Goal: Information Seeking & Learning: Check status

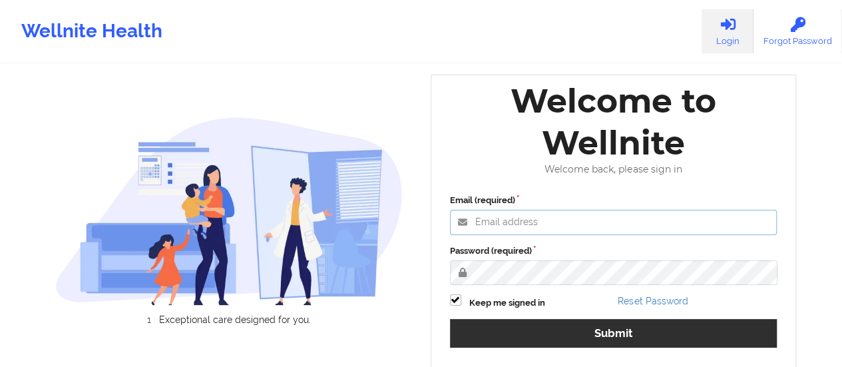
type input "[EMAIL_ADDRESS][DOMAIN_NAME]"
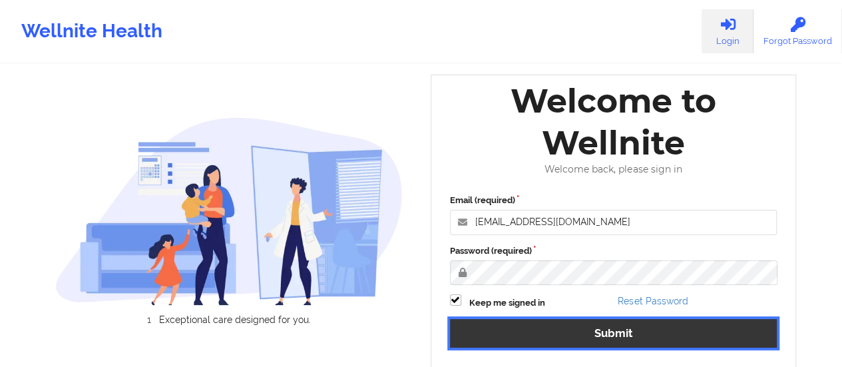
click at [560, 335] on button "Submit" at bounding box center [613, 333] width 327 height 29
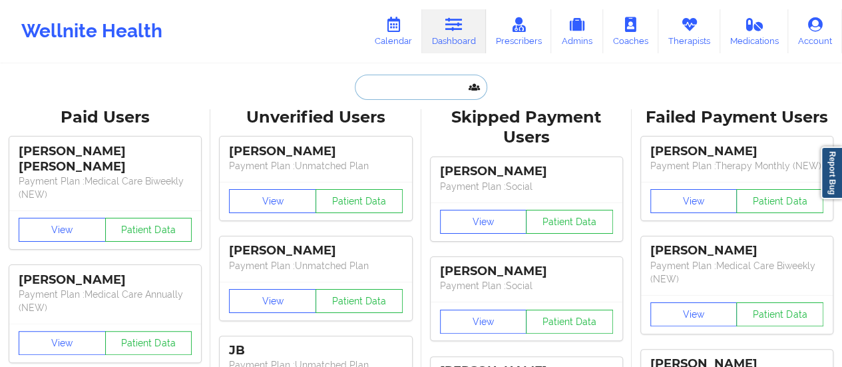
click at [387, 88] on input "text" at bounding box center [421, 87] width 132 height 25
paste input "[EMAIL_ADDRESS][DOMAIN_NAME]"
type input "[EMAIL_ADDRESS][DOMAIN_NAME]"
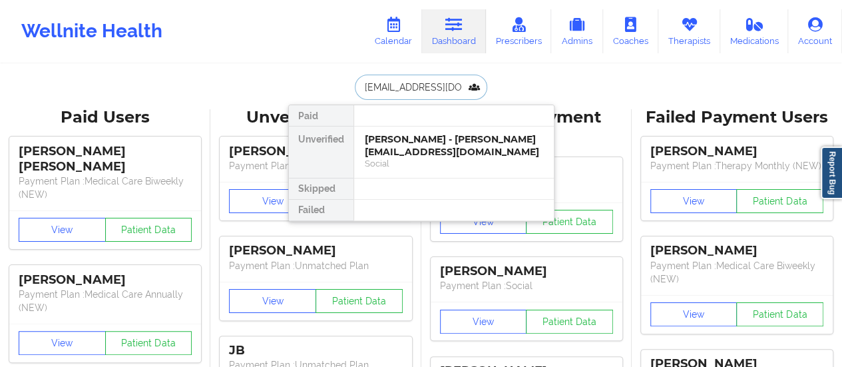
click at [406, 143] on div "[PERSON_NAME] - [PERSON_NAME][EMAIL_ADDRESS][DOMAIN_NAME]" at bounding box center [454, 145] width 178 height 25
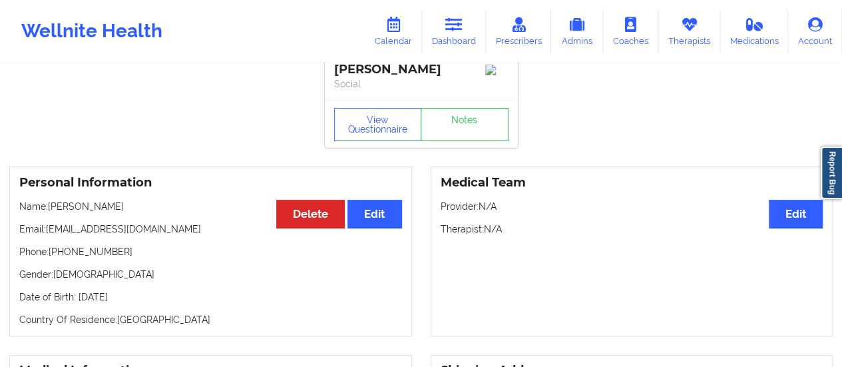
scroll to position [13, 0]
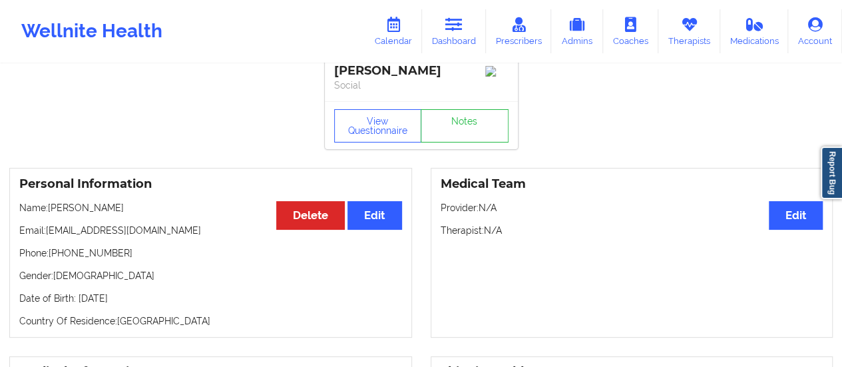
click at [113, 251] on p "Phone: [PHONE_NUMBER]" at bounding box center [210, 252] width 383 height 13
drag, startPoint x: 113, startPoint y: 251, endPoint x: 51, endPoint y: 257, distance: 62.8
click at [51, 257] on p "Phone: [PHONE_NUMBER]" at bounding box center [210, 252] width 383 height 13
copy p "[PHONE_NUMBER]"
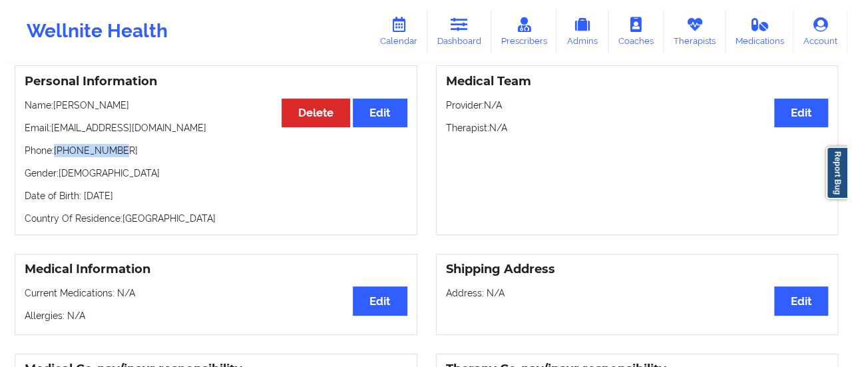
scroll to position [0, 0]
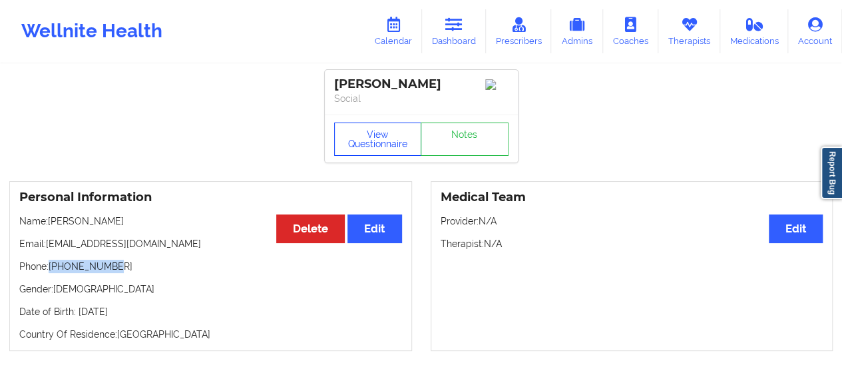
click at [371, 152] on button "View Questionnaire" at bounding box center [378, 138] width 88 height 33
drag, startPoint x: 138, startPoint y: 227, endPoint x: 51, endPoint y: 226, distance: 87.2
click at [51, 226] on p "Name: [PERSON_NAME]" at bounding box center [210, 220] width 383 height 13
copy p "[PERSON_NAME]"
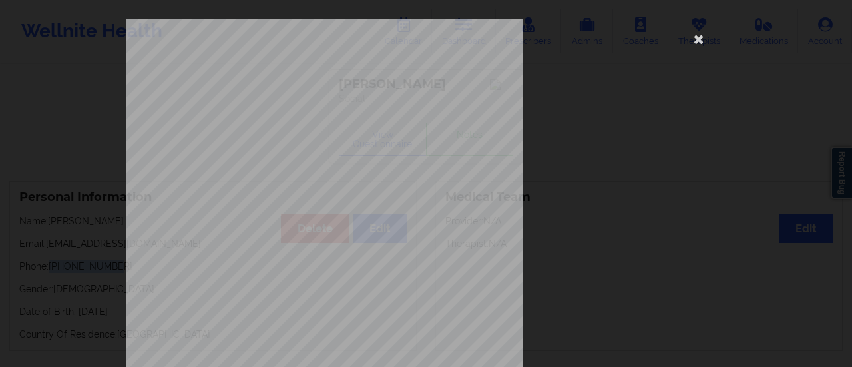
scroll to position [267, 0]
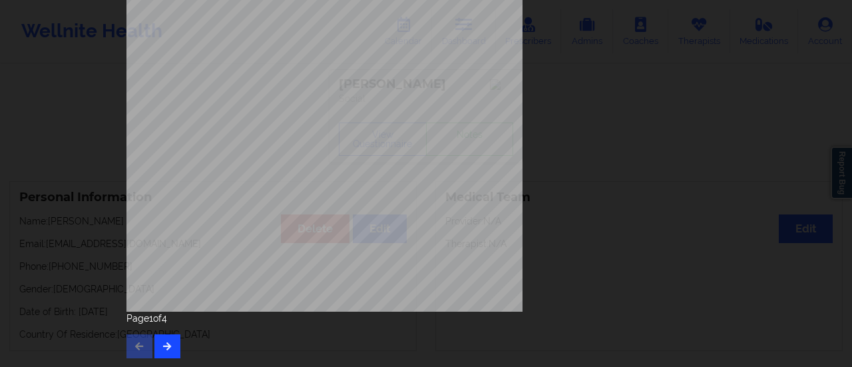
drag, startPoint x: 166, startPoint y: 333, endPoint x: 164, endPoint y: 349, distance: 16.8
click at [164, 349] on div "Page 1 of 4" at bounding box center [425, 334] width 599 height 47
click at [164, 349] on icon "button" at bounding box center [167, 345] width 11 height 8
click at [162, 343] on icon "button" at bounding box center [167, 345] width 11 height 8
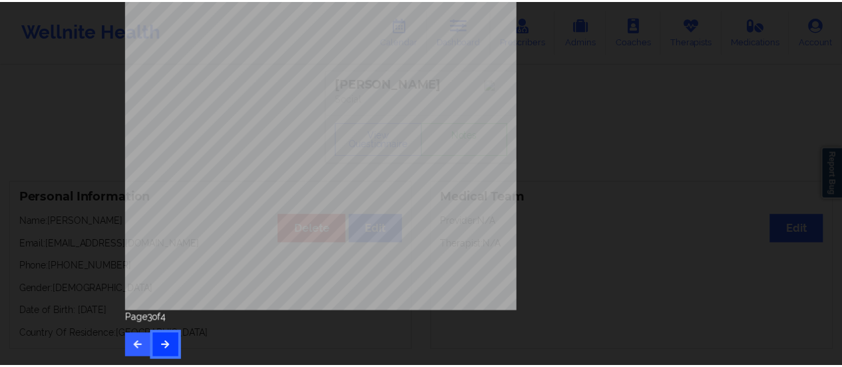
scroll to position [0, 0]
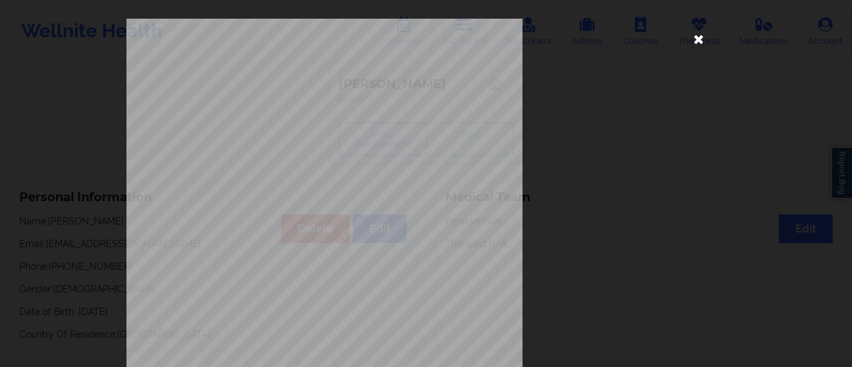
click at [693, 33] on icon at bounding box center [698, 38] width 21 height 21
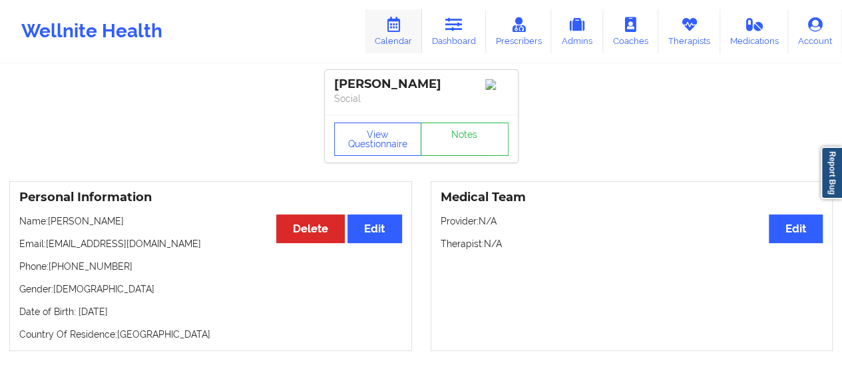
click at [402, 25] on icon at bounding box center [393, 24] width 17 height 15
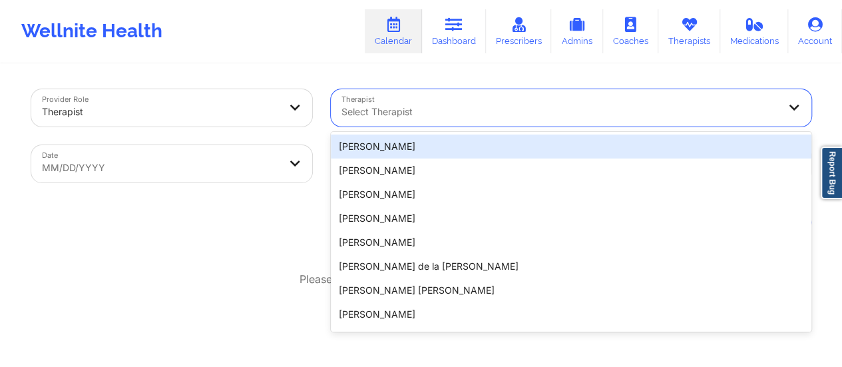
click at [396, 116] on div at bounding box center [559, 112] width 436 height 16
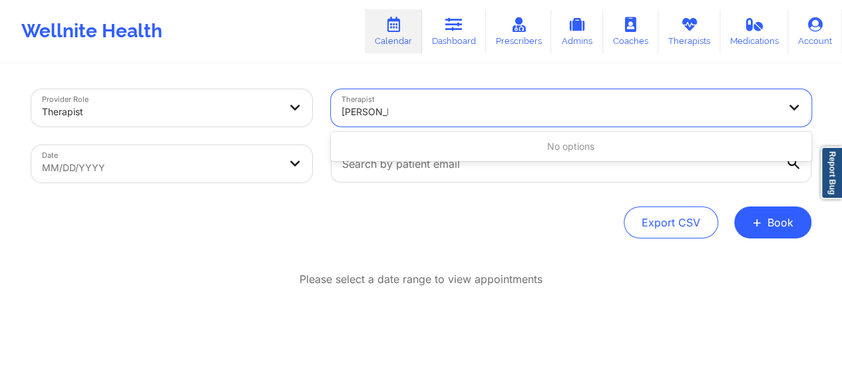
drag, startPoint x: 406, startPoint y: 145, endPoint x: 394, endPoint y: 136, distance: 15.7
click at [394, 136] on div "No options" at bounding box center [571, 146] width 480 height 24
type input "[PERSON_NAME]"
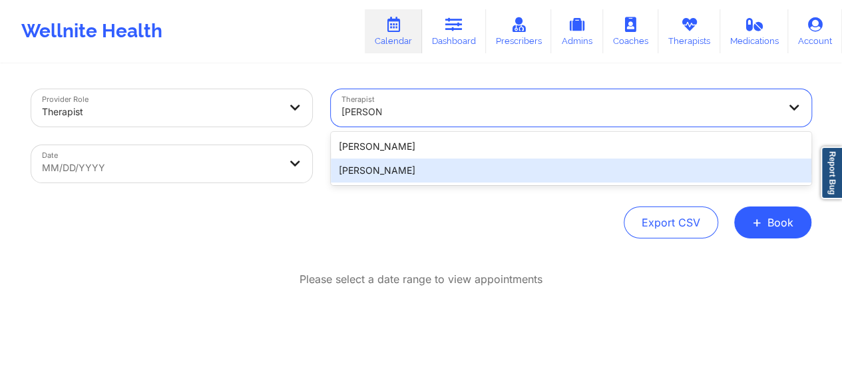
click at [404, 166] on div "[PERSON_NAME]" at bounding box center [571, 170] width 480 height 24
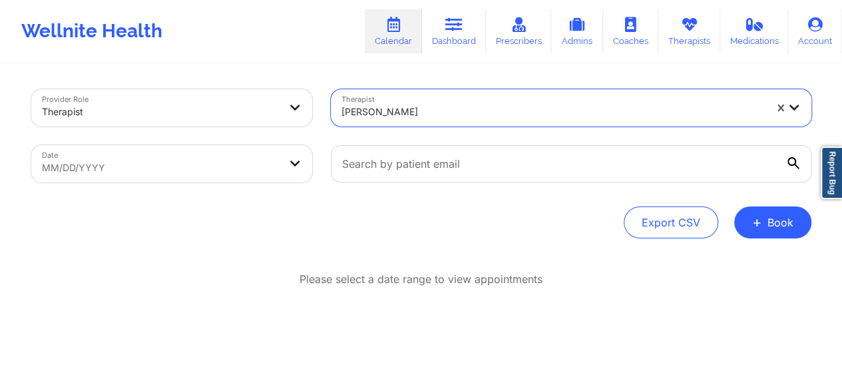
click at [196, 164] on body "Wellnite Health Calendar Dashboard Prescribers Admins Coaches Therapists Medica…" at bounding box center [421, 183] width 842 height 367
select select "2025-8"
select select "2025-9"
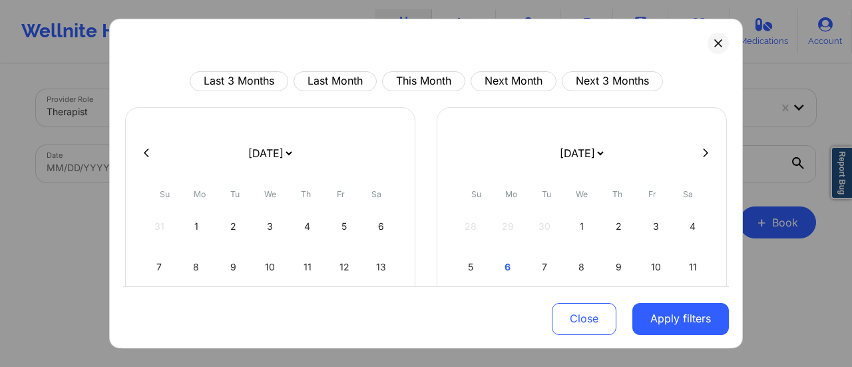
click at [293, 153] on select "[DATE] [DATE] [DATE] [DATE] [DATE] [DATE] [DATE] [DATE] [DATE] [DATE] [DATE] [D…" at bounding box center [269, 152] width 49 height 37
select select "2025-9"
select select "2025-10"
click at [311, 267] on div "9" at bounding box center [307, 266] width 34 height 37
select select "2025-9"
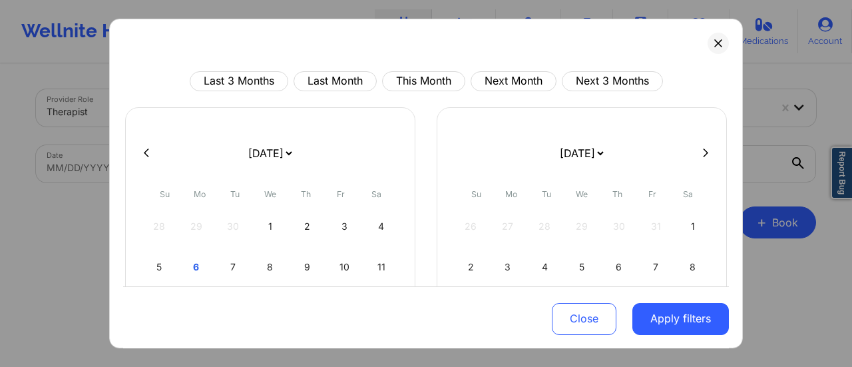
select select "2025-10"
select select "2025-9"
select select "2025-10"
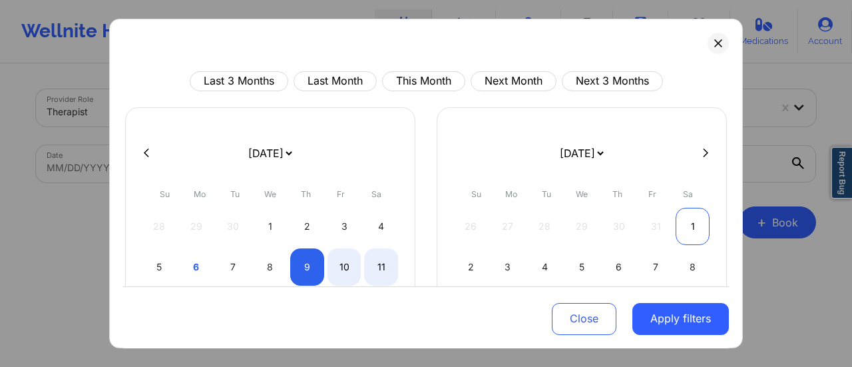
click at [688, 217] on div "1" at bounding box center [692, 226] width 34 height 37
select select "2025-9"
select select "2025-10"
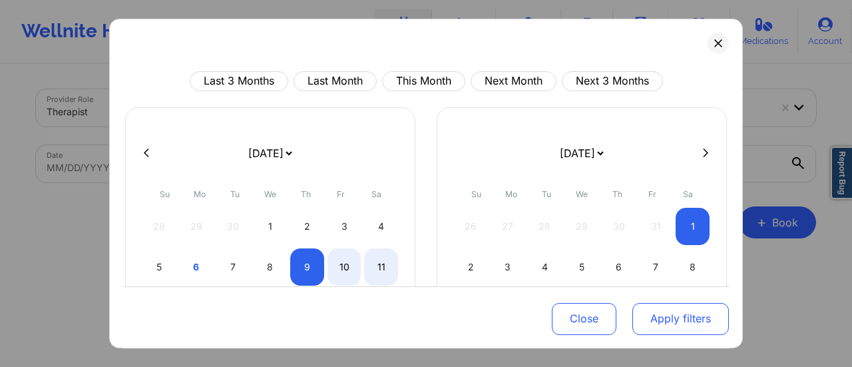
click at [671, 313] on button "Apply filters" at bounding box center [680, 318] width 96 height 32
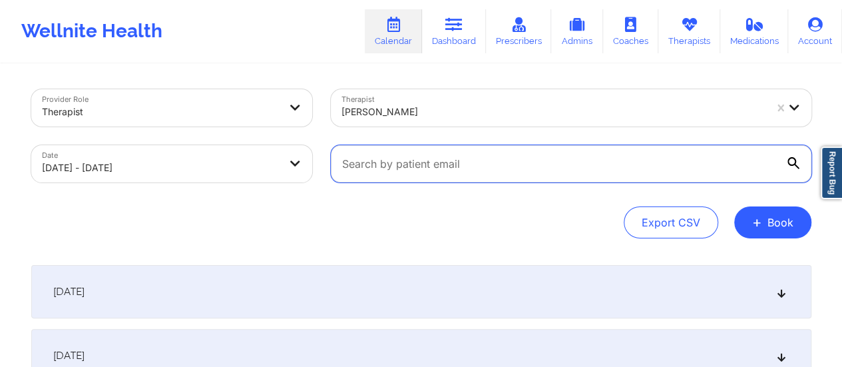
click at [530, 160] on input "text" at bounding box center [571, 163] width 480 height 37
paste input "[EMAIL_ADDRESS][DOMAIN_NAME]"
type input "[EMAIL_ADDRESS][DOMAIN_NAME]"
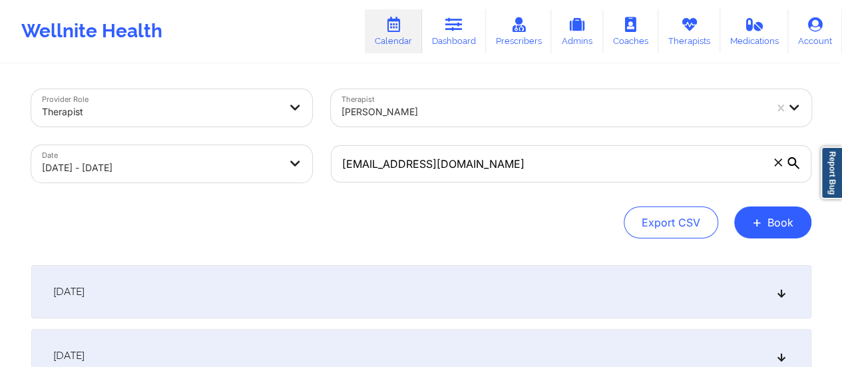
click at [361, 289] on div "[DATE]" at bounding box center [421, 291] width 780 height 53
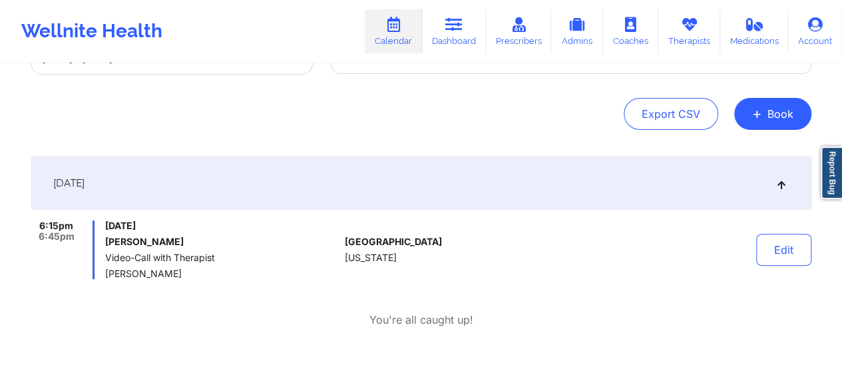
scroll to position [109, 0]
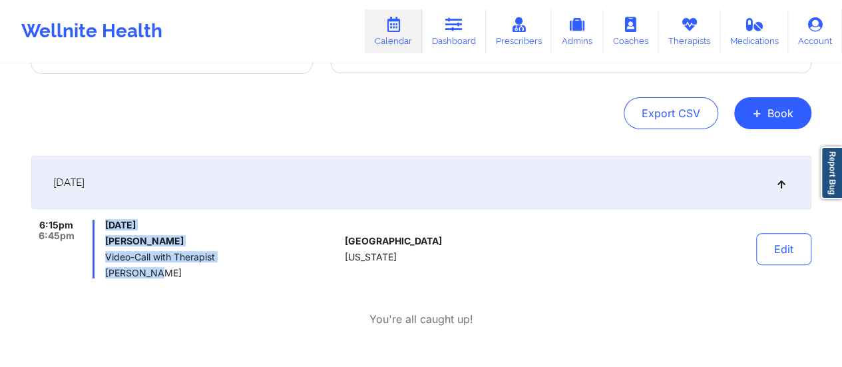
drag, startPoint x: 160, startPoint y: 273, endPoint x: 99, endPoint y: 272, distance: 61.2
click at [99, 272] on div "6:15pm 6:45pm [DATE] [PERSON_NAME] Video-Call with Therapist [PERSON_NAME]" at bounding box center [185, 249] width 308 height 59
click at [158, 274] on span "[PERSON_NAME]" at bounding box center [222, 272] width 234 height 11
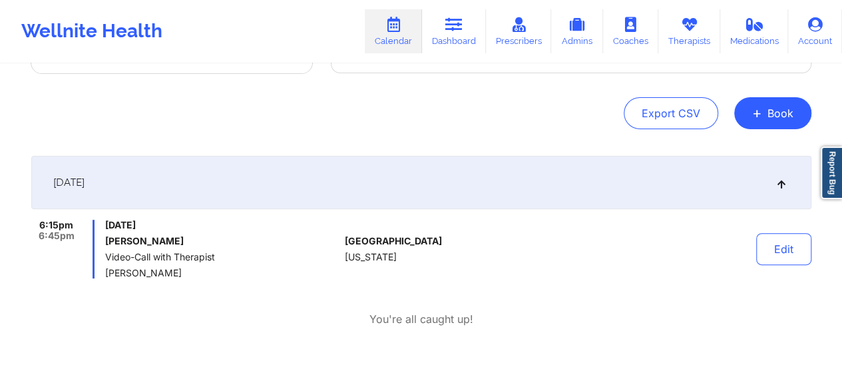
click at [152, 272] on span "[PERSON_NAME]" at bounding box center [222, 272] width 234 height 11
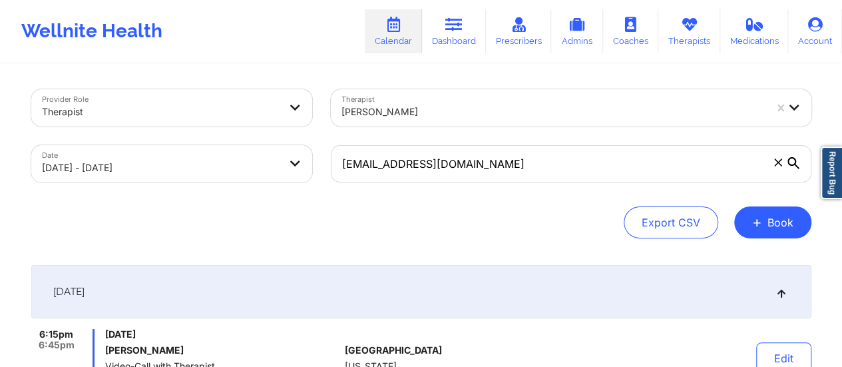
click at [421, 108] on div at bounding box center [552, 112] width 423 height 16
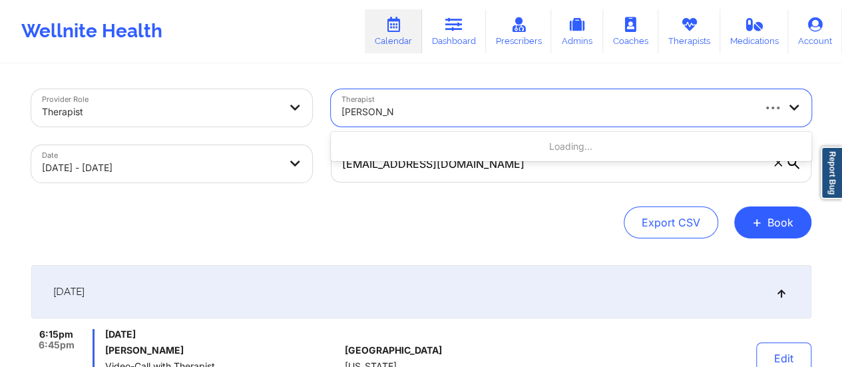
type input "[PERSON_NAME]"
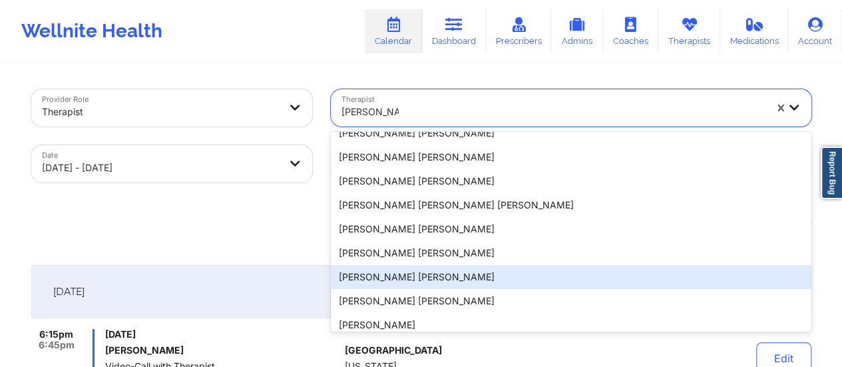
scroll to position [141, 0]
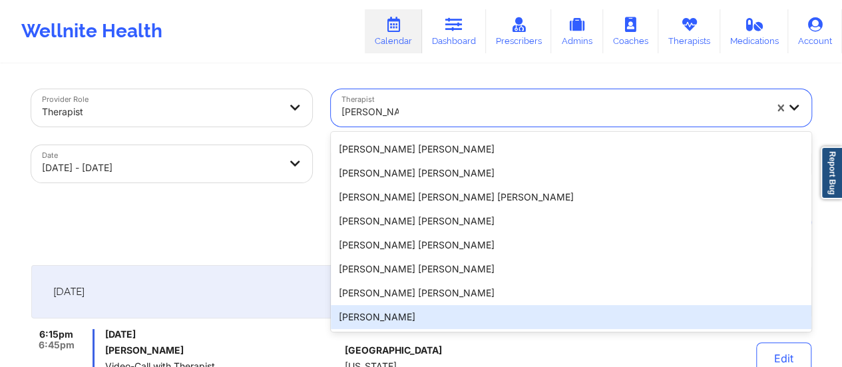
click at [400, 322] on div "[PERSON_NAME]" at bounding box center [571, 317] width 480 height 24
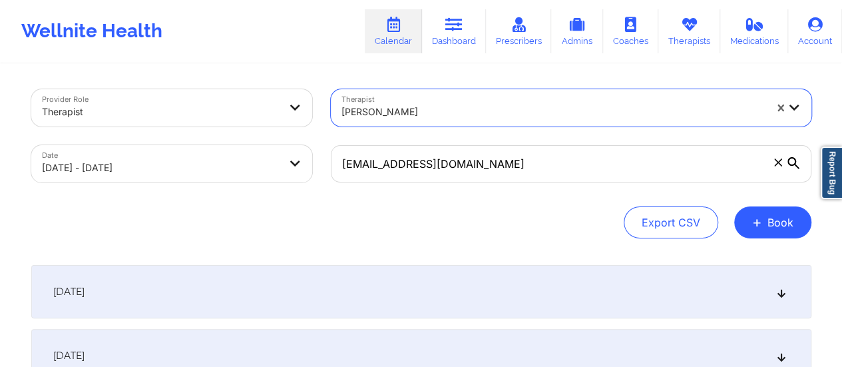
select select "2025-9"
select select "2025-10"
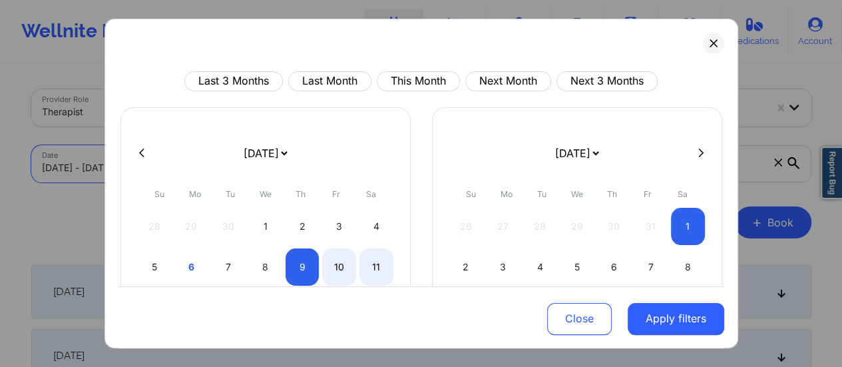
click at [233, 168] on body "Wellnite Health Calendar Dashboard Prescribers Admins Coaches Therapists Medica…" at bounding box center [421, 183] width 842 height 367
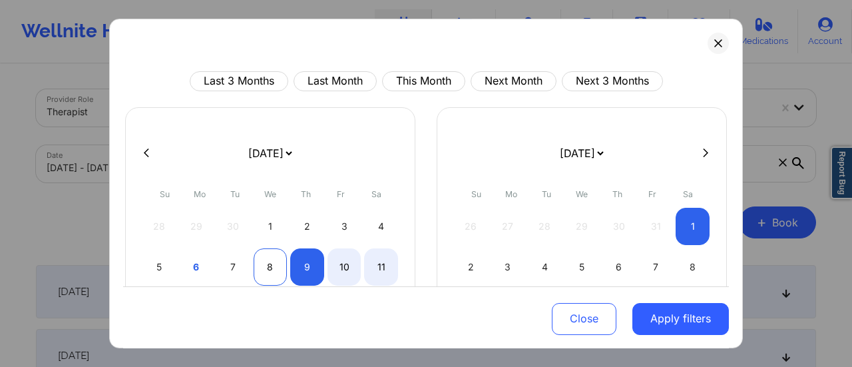
click at [267, 261] on div "8" at bounding box center [270, 266] width 34 height 37
select select "2025-9"
select select "2025-10"
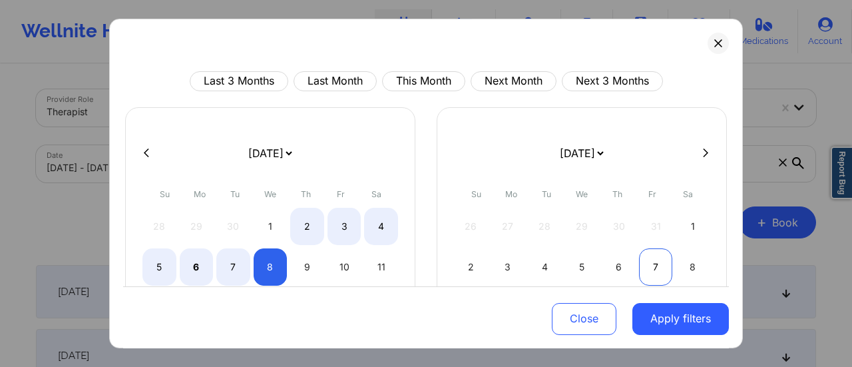
select select "2025-9"
select select "2025-10"
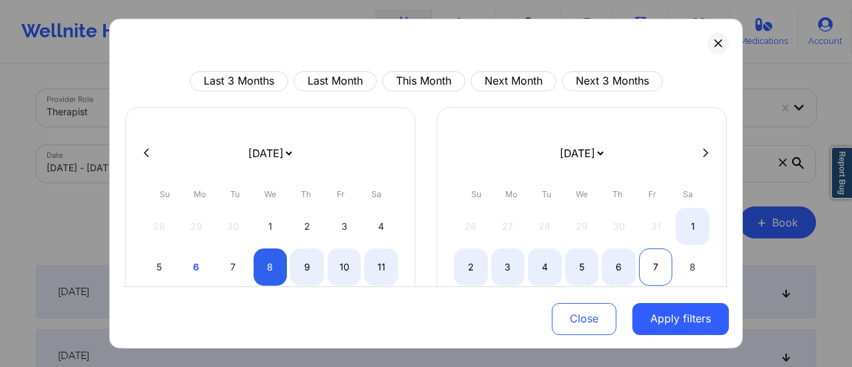
select select "2025-9"
select select "2025-10"
select select "2025-9"
select select "2025-10"
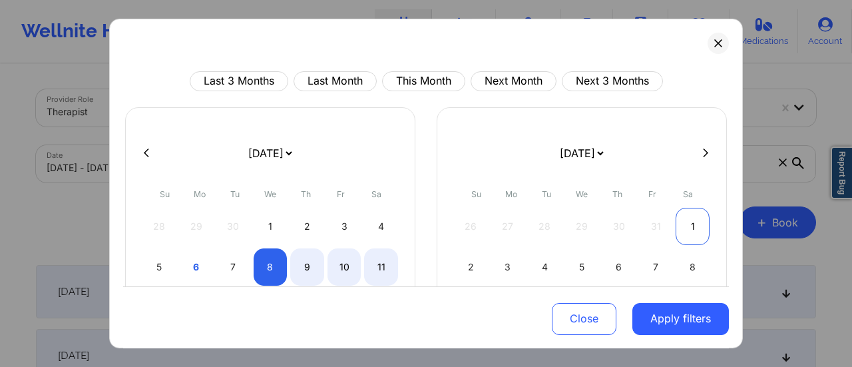
click at [679, 228] on div "1" at bounding box center [692, 226] width 34 height 37
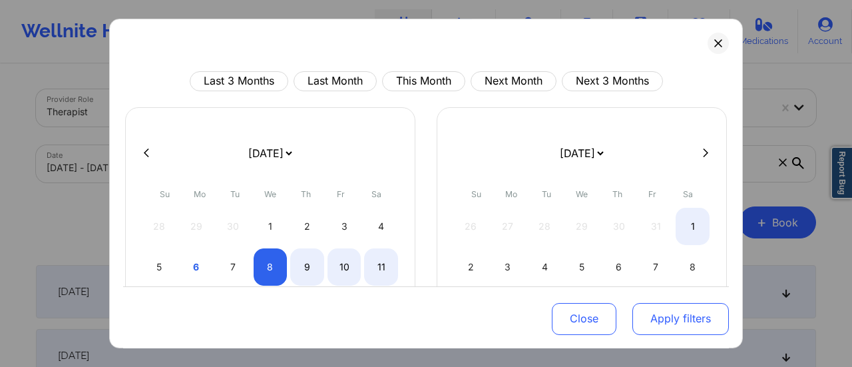
select select "2025-9"
select select "2025-10"
click at [680, 327] on button "Apply filters" at bounding box center [680, 318] width 96 height 32
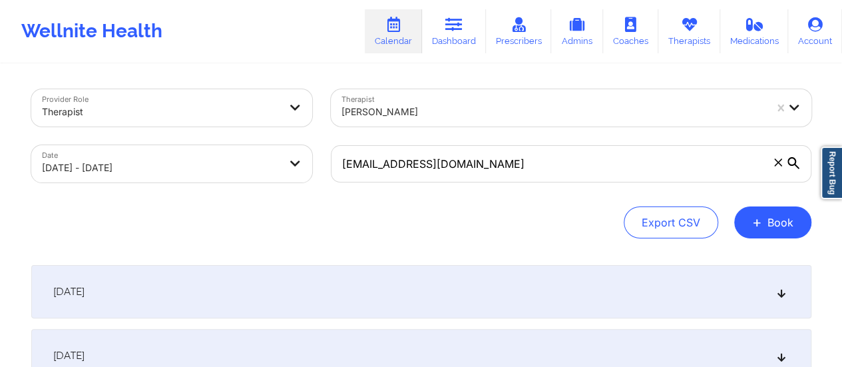
click at [542, 268] on div "[DATE]" at bounding box center [421, 291] width 780 height 53
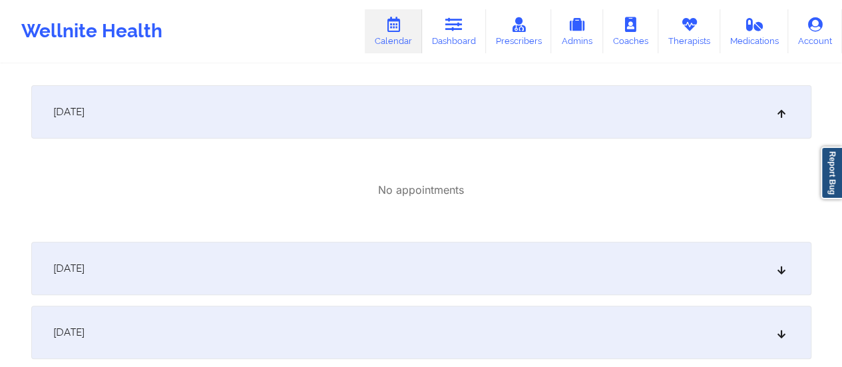
scroll to position [179, 0]
click at [471, 118] on div "[DATE]" at bounding box center [421, 112] width 780 height 53
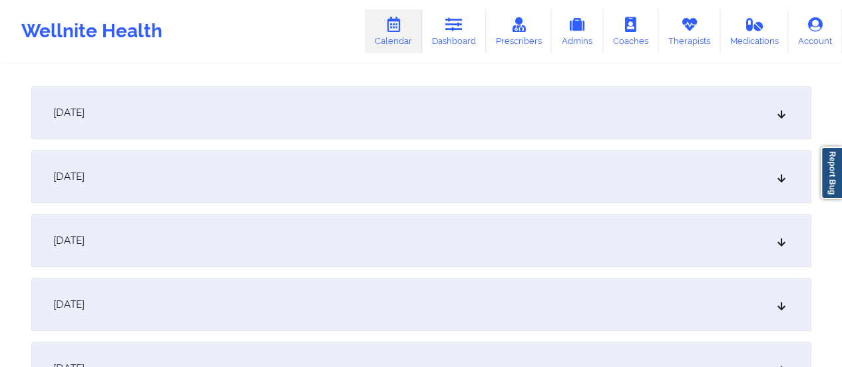
scroll to position [0, 0]
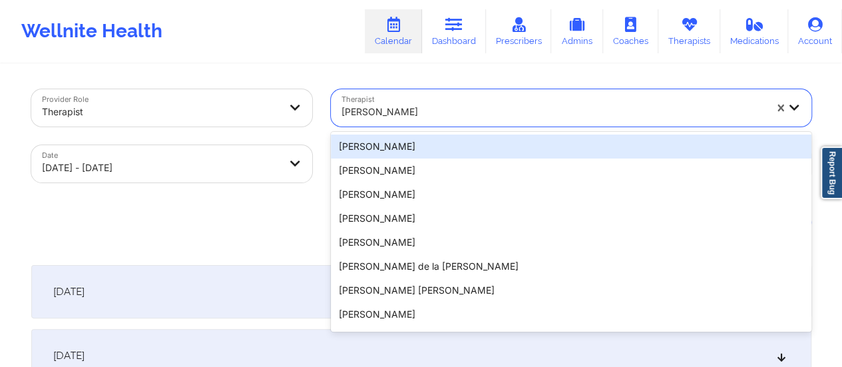
click at [422, 114] on div at bounding box center [552, 112] width 423 height 16
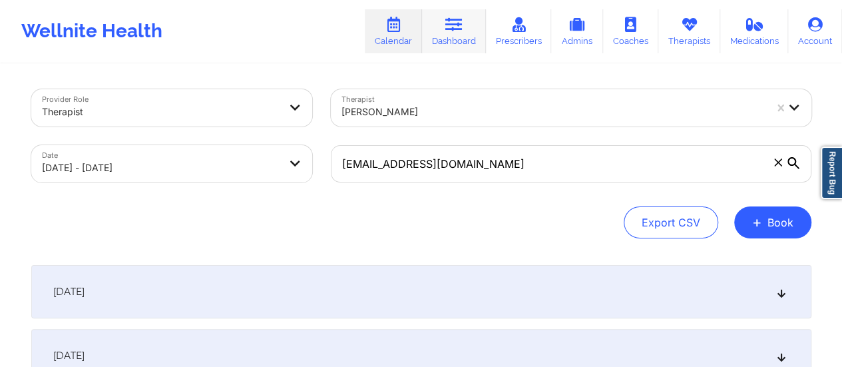
click at [452, 26] on icon at bounding box center [453, 24] width 17 height 15
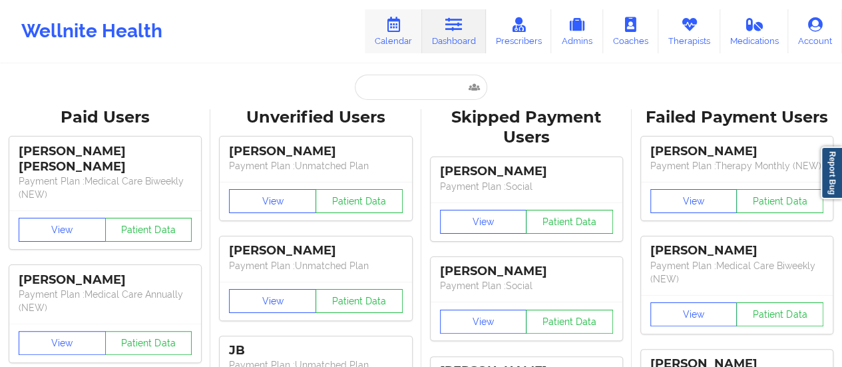
click at [402, 27] on icon at bounding box center [393, 24] width 17 height 15
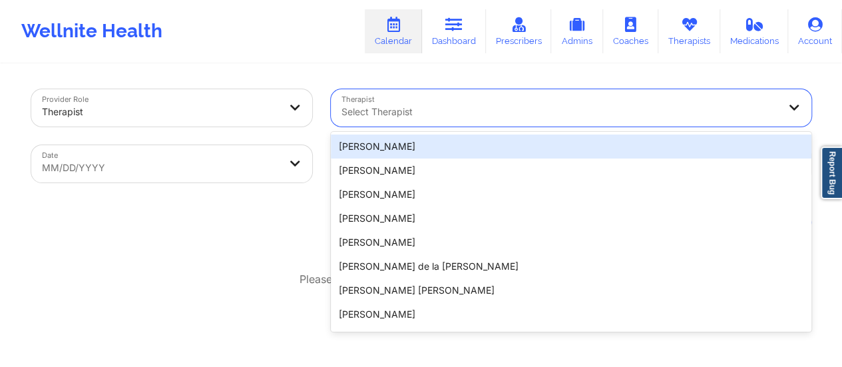
click at [480, 113] on div at bounding box center [559, 112] width 436 height 16
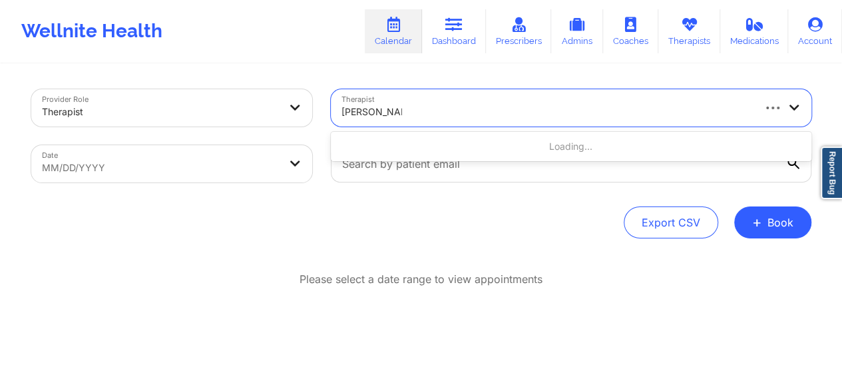
type input "[PERSON_NAME]"
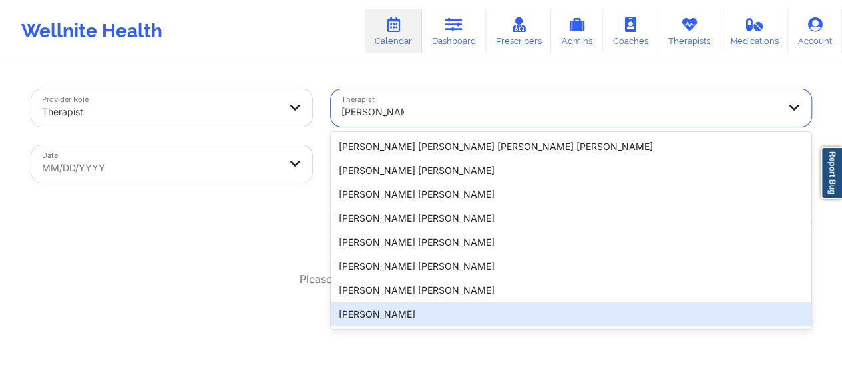
click at [409, 312] on div "[PERSON_NAME]" at bounding box center [571, 314] width 480 height 24
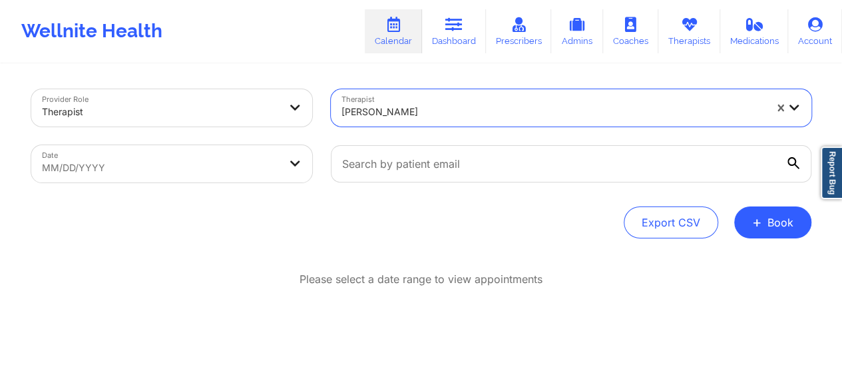
select select "2025-8"
select select "2025-9"
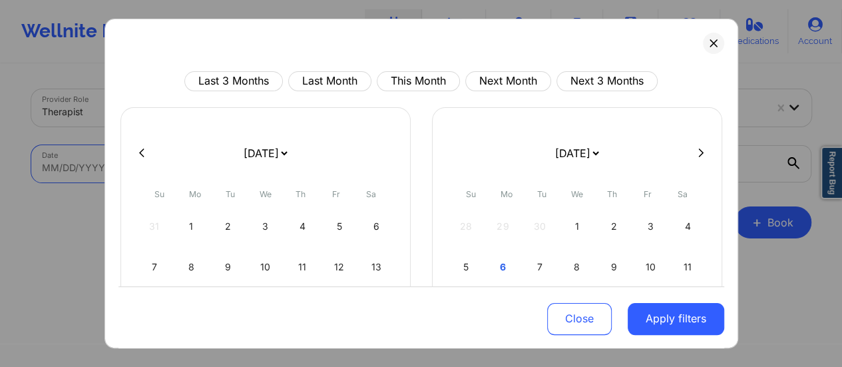
click at [238, 164] on body "Wellnite Health Calendar Dashboard Prescribers Admins Coaches Therapists Medica…" at bounding box center [421, 183] width 842 height 367
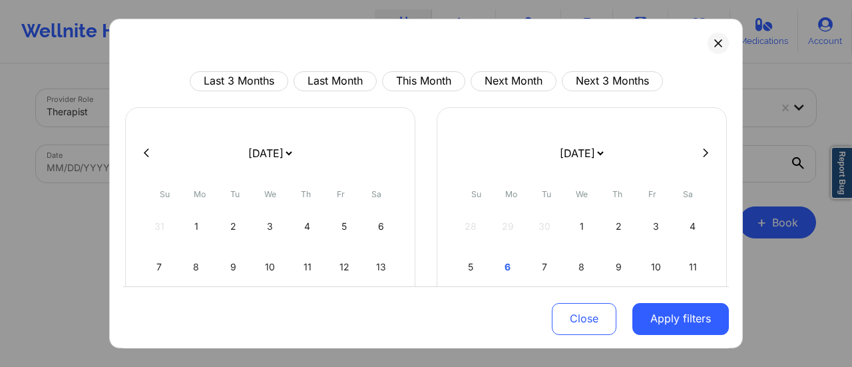
drag, startPoint x: 251, startPoint y: 149, endPoint x: 268, endPoint y: 68, distance: 83.0
click at [268, 68] on div "Last 3 Months Last Month This Month Next Month Next 3 Months [DATE] [DATE] [DAT…" at bounding box center [425, 184] width 633 height 330
select select "2025-9"
select select "2025-10"
click at [273, 265] on div "8" at bounding box center [270, 266] width 34 height 37
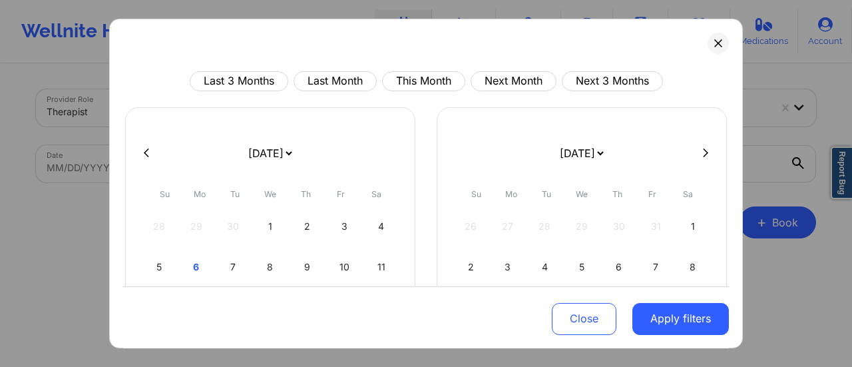
select select "2025-9"
select select "2025-10"
select select "2025-9"
select select "2025-10"
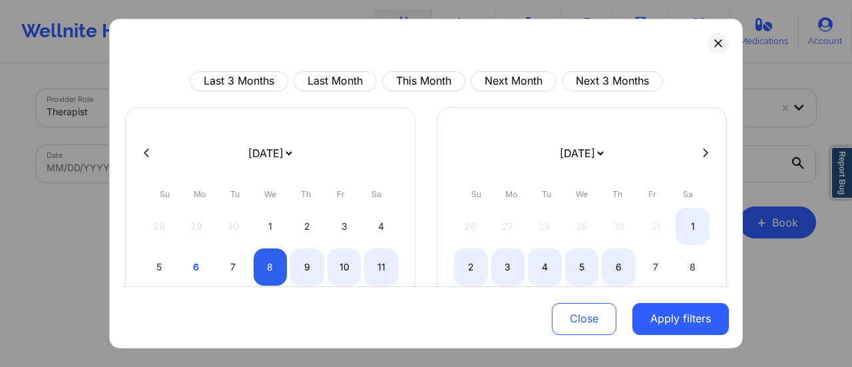
select select "2025-9"
select select "2025-10"
select select "2025-9"
select select "2025-10"
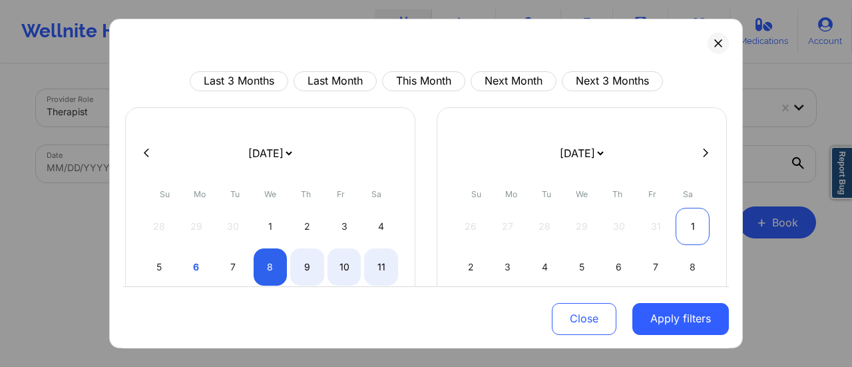
click at [688, 217] on div "1" at bounding box center [692, 226] width 34 height 37
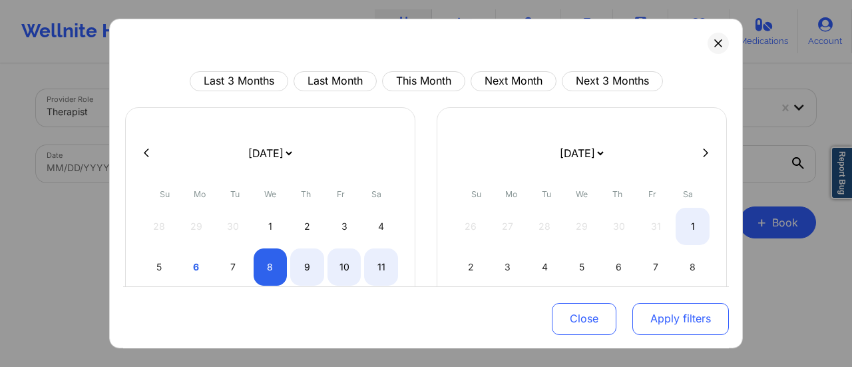
select select "2025-9"
select select "2025-10"
click at [678, 312] on button "Apply filters" at bounding box center [680, 318] width 96 height 32
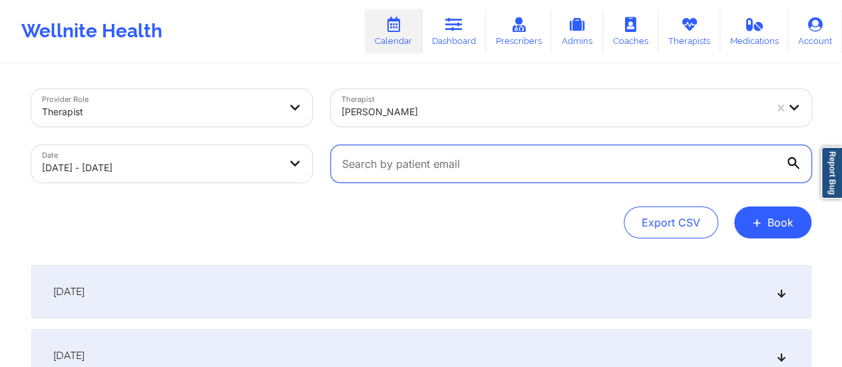
click at [572, 168] on input "text" at bounding box center [571, 163] width 480 height 37
paste input "[EMAIL_ADDRESS][DOMAIN_NAME]"
type input "[EMAIL_ADDRESS][DOMAIN_NAME]"
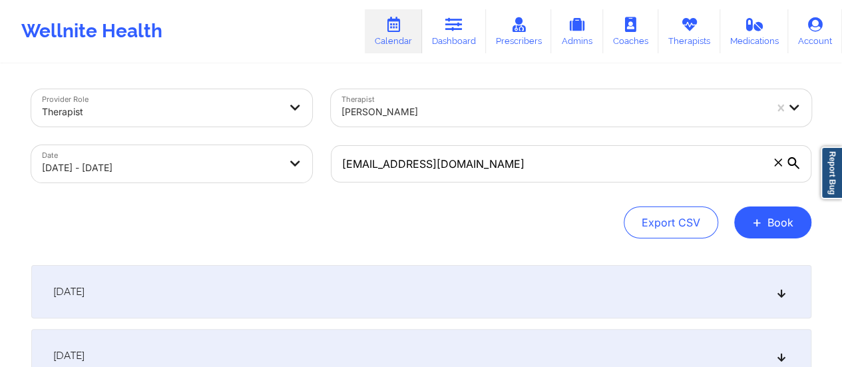
click at [434, 300] on div "[DATE]" at bounding box center [421, 291] width 780 height 53
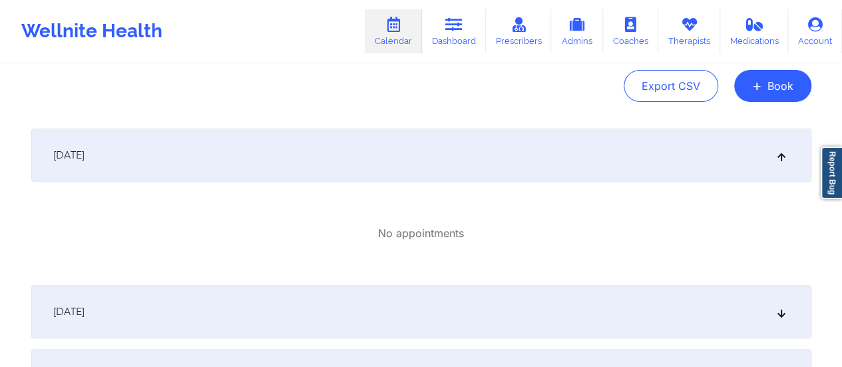
scroll to position [137, 0]
click at [471, 37] on link "Dashboard" at bounding box center [454, 31] width 64 height 44
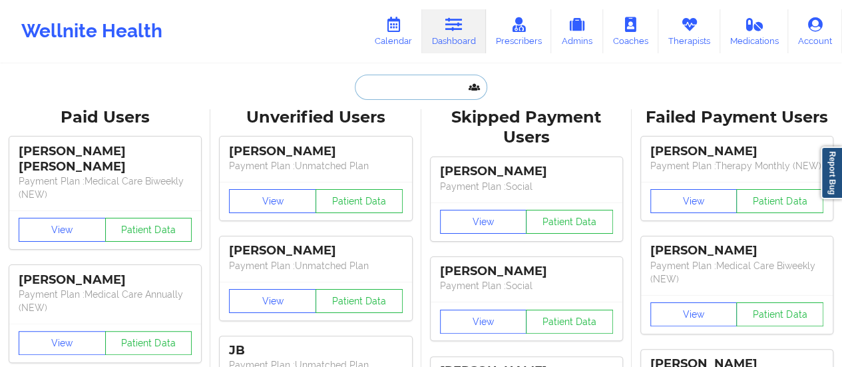
click at [403, 88] on input "text" at bounding box center [421, 87] width 132 height 25
paste input "[EMAIL_ADDRESS][DOMAIN_NAME]"
type input "[EMAIL_ADDRESS][DOMAIN_NAME]"
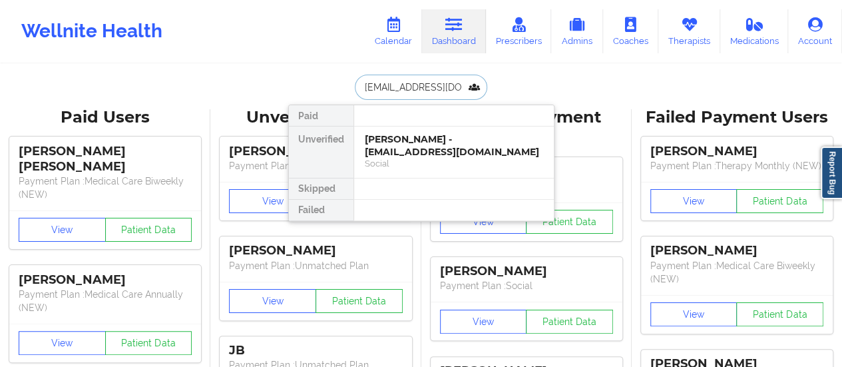
click at [415, 136] on div "[PERSON_NAME] - [EMAIL_ADDRESS][DOMAIN_NAME]" at bounding box center [454, 145] width 178 height 25
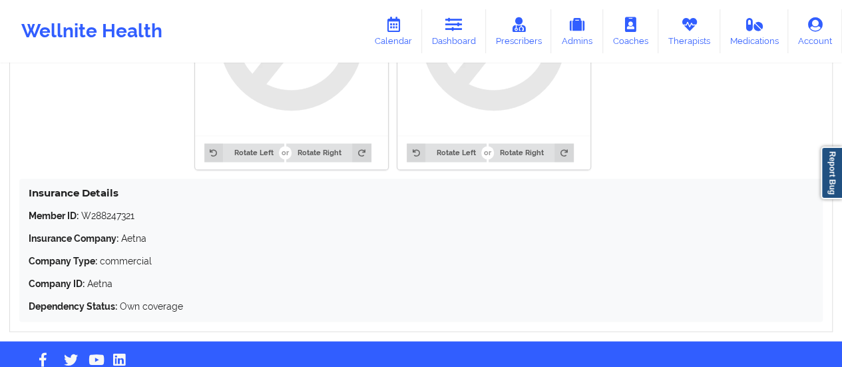
scroll to position [1185, 0]
